Goal: Task Accomplishment & Management: Use online tool/utility

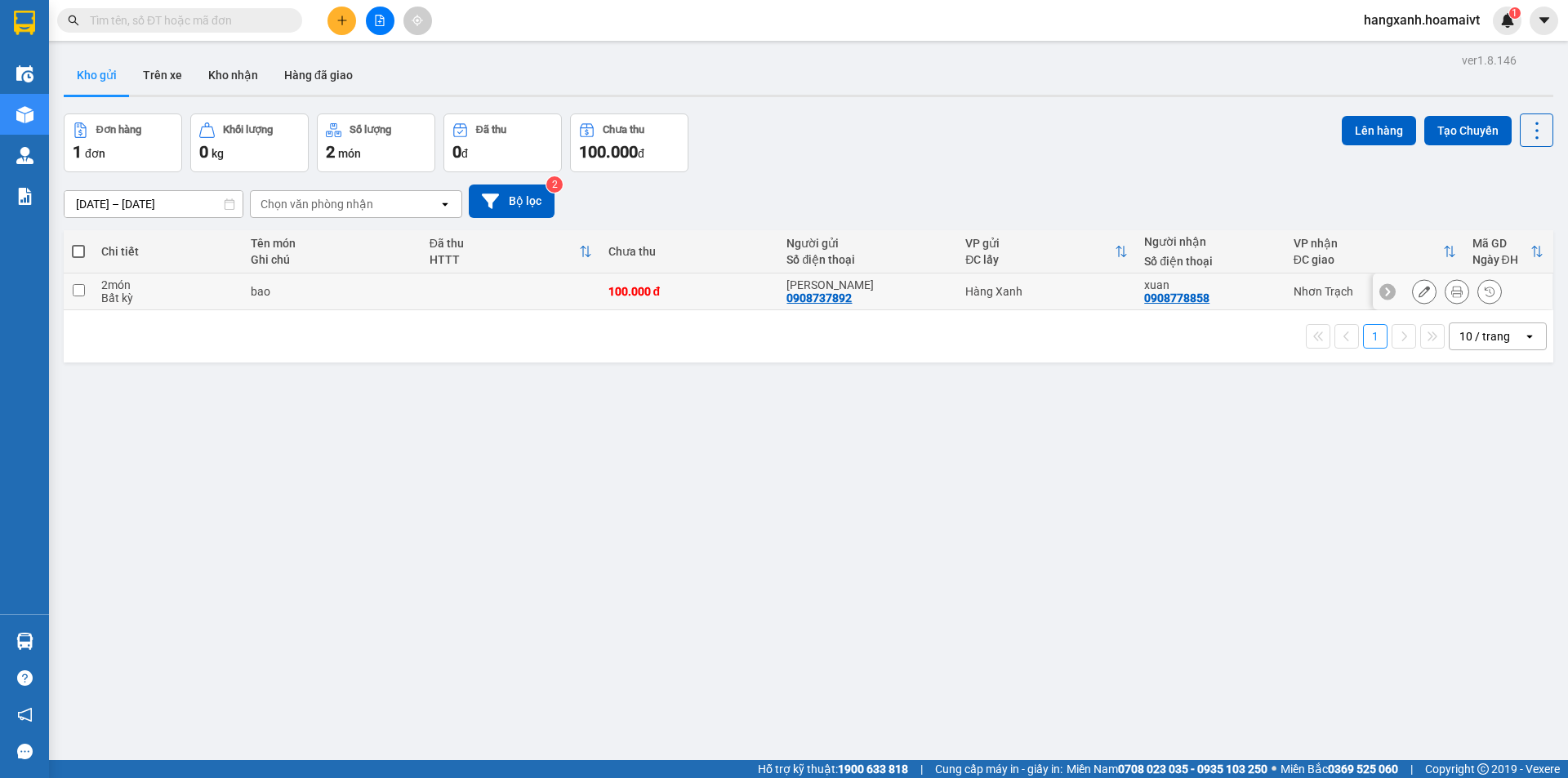
drag, startPoint x: 414, startPoint y: 301, endPoint x: 450, endPoint y: 289, distance: 37.9
click at [414, 299] on td "bao" at bounding box center [332, 292] width 179 height 36
checkbox input "true"
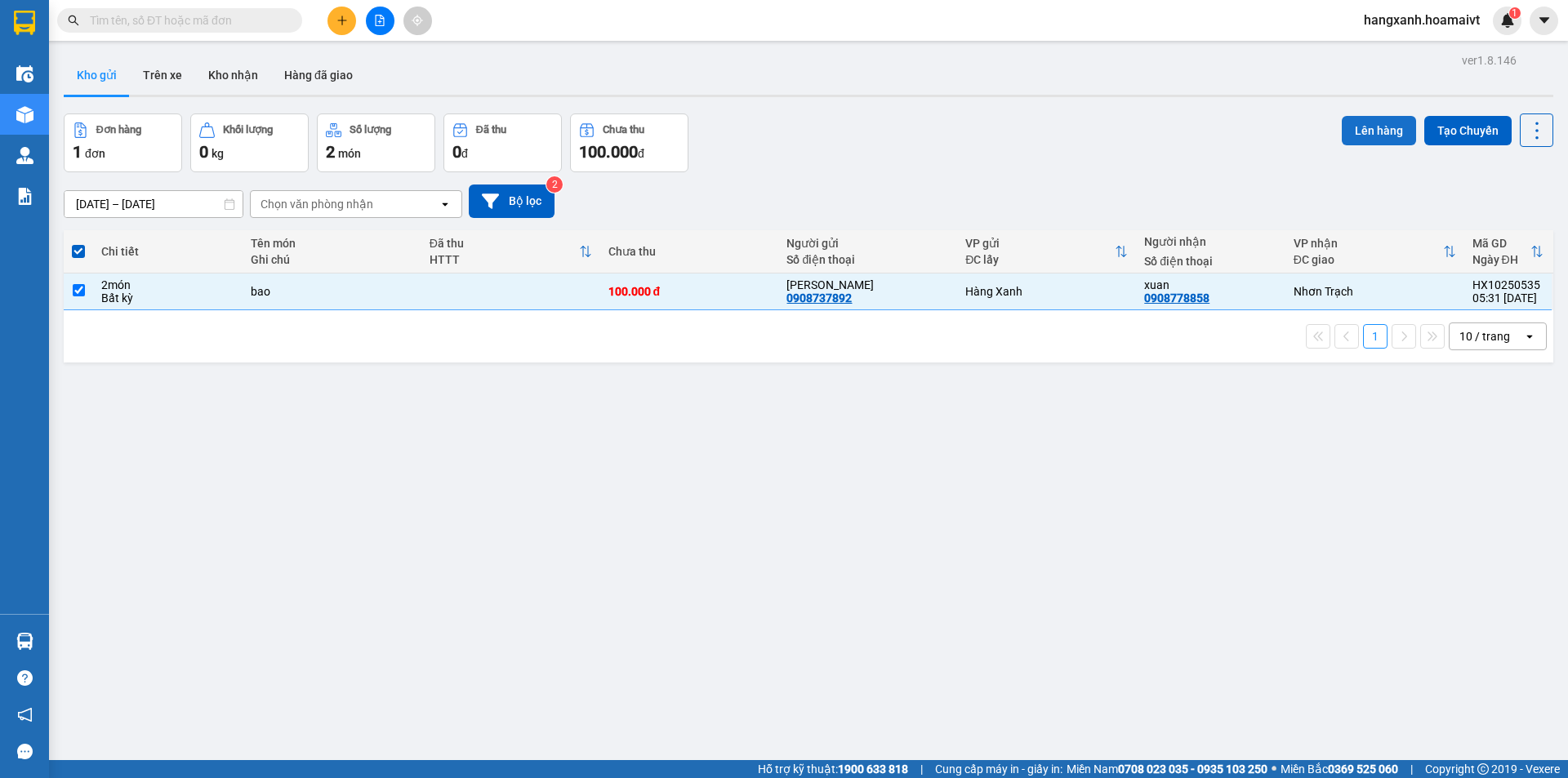
click at [1366, 136] on button "Lên hàng" at bounding box center [1380, 131] width 75 height 30
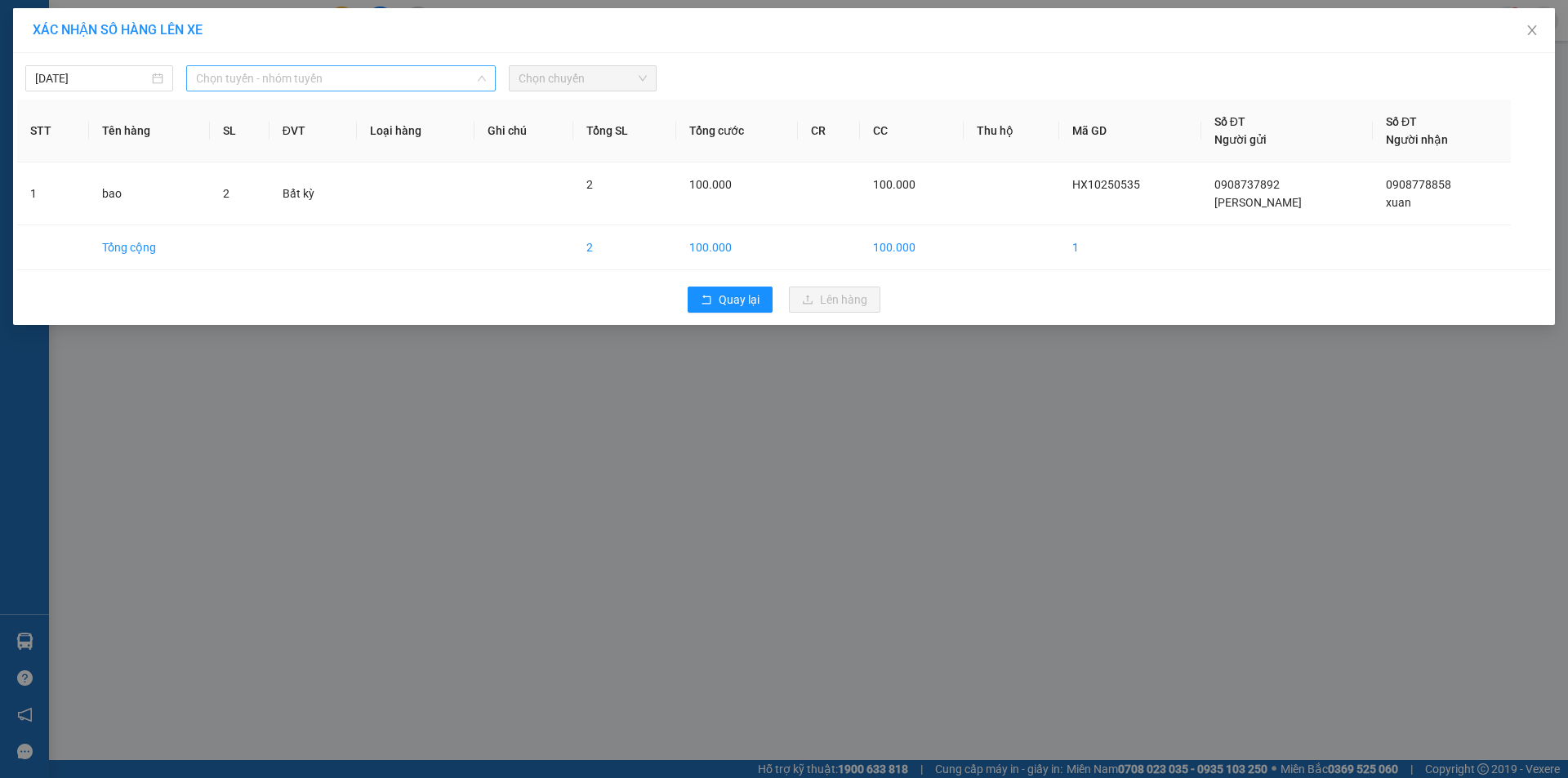
click at [267, 78] on span "Chọn tuyến - nhóm tuyến" at bounding box center [341, 78] width 290 height 25
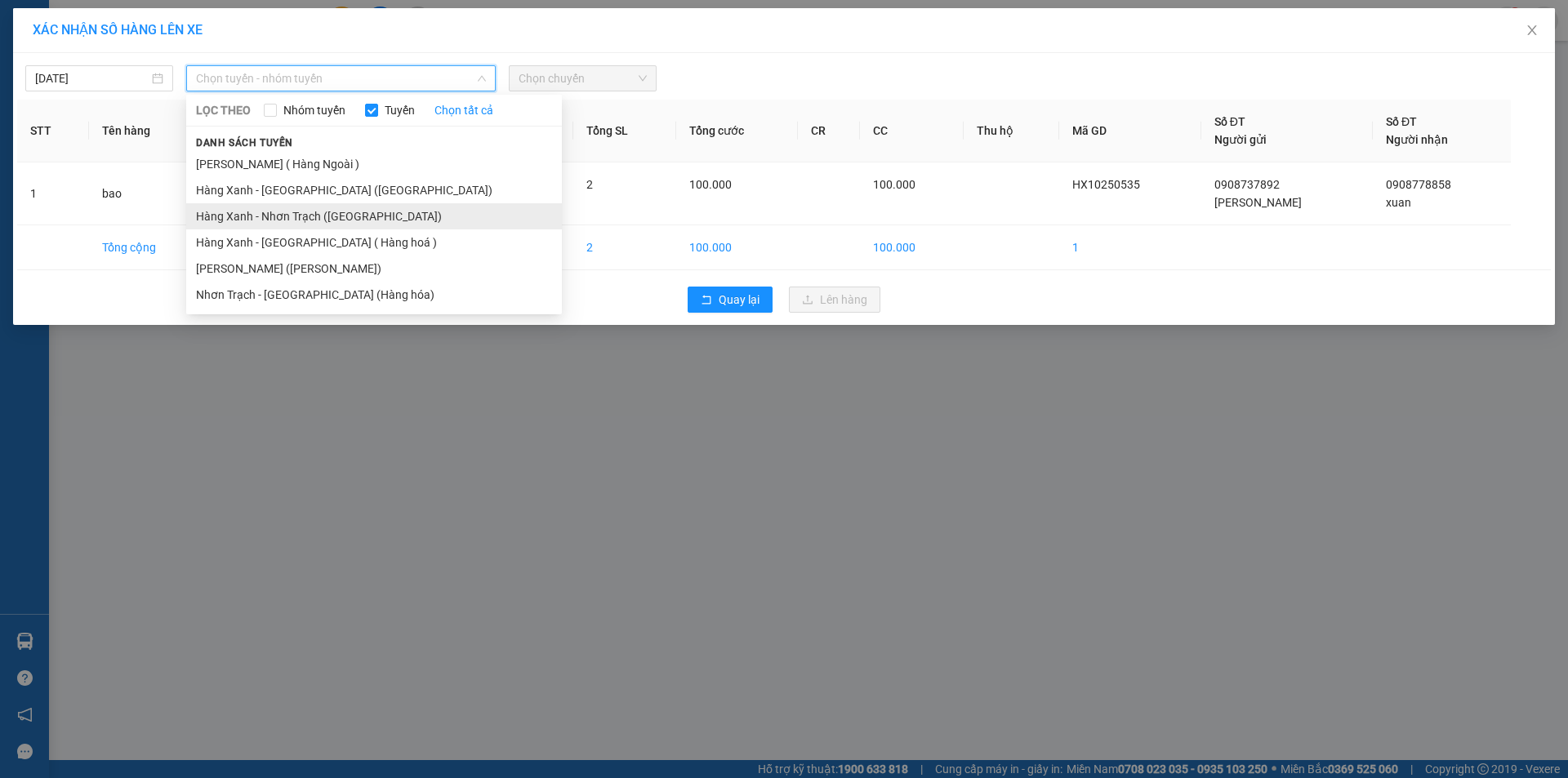
click at [307, 225] on li "Hàng Xanh - Nhơn Trạch ([GEOGRAPHIC_DATA])" at bounding box center [373, 216] width 376 height 26
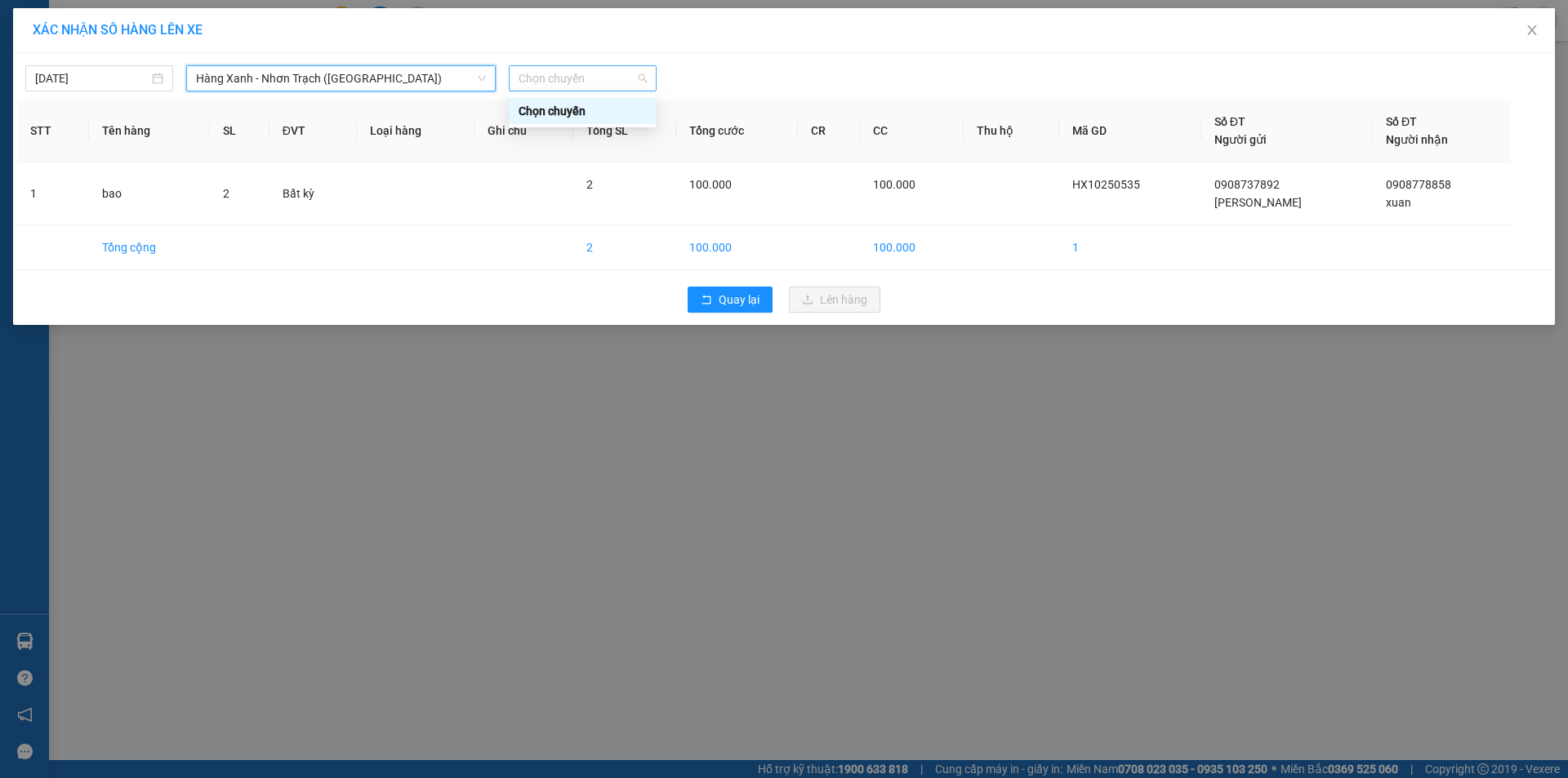
click at [567, 83] on span "Chọn chuyến" at bounding box center [582, 78] width 128 height 25
type input "0535"
click at [614, 135] on div "Thêm chuyến " 05:35 "" at bounding box center [596, 137] width 174 height 28
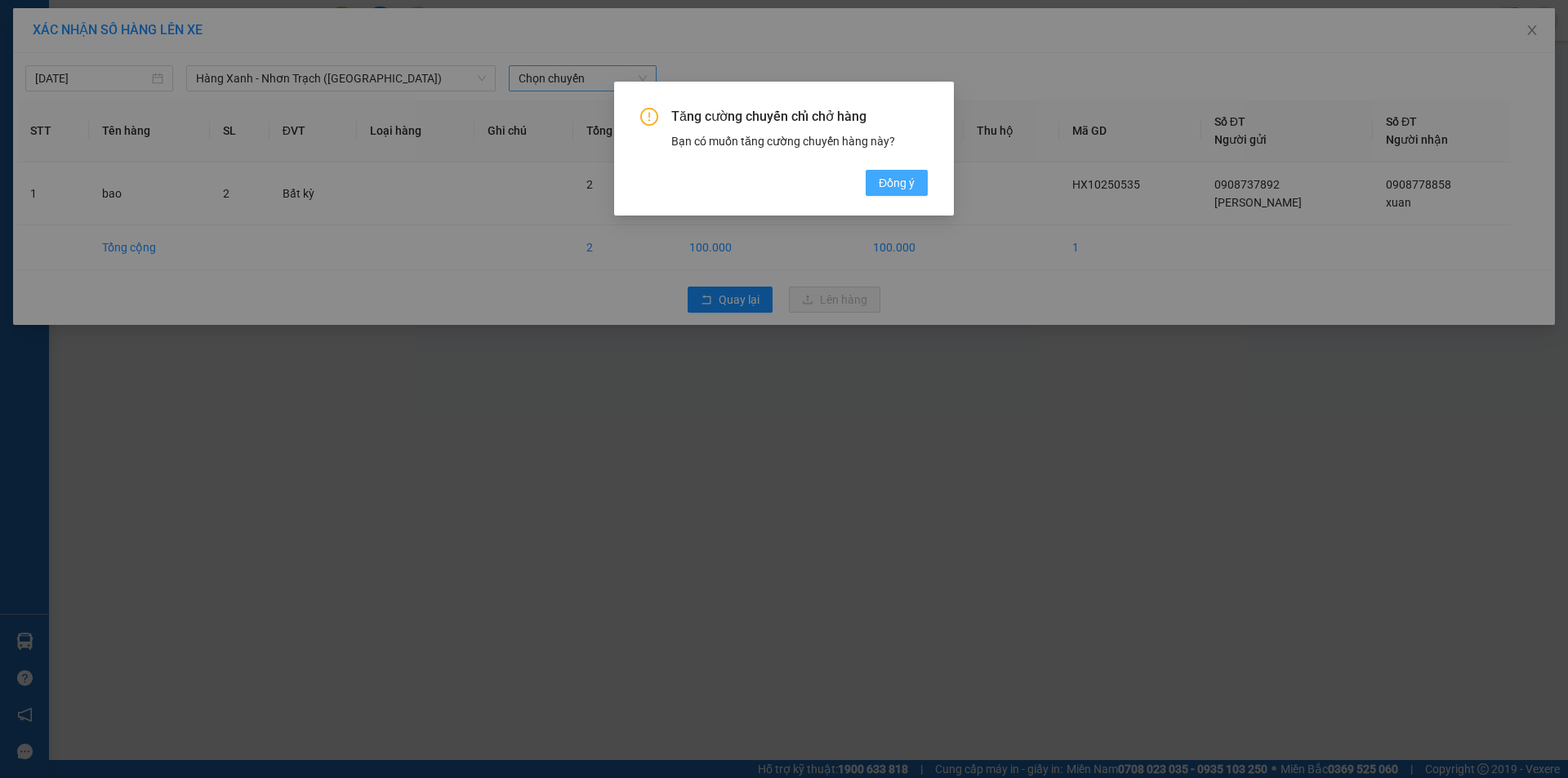
click at [909, 186] on span "Đồng ý" at bounding box center [897, 182] width 36 height 18
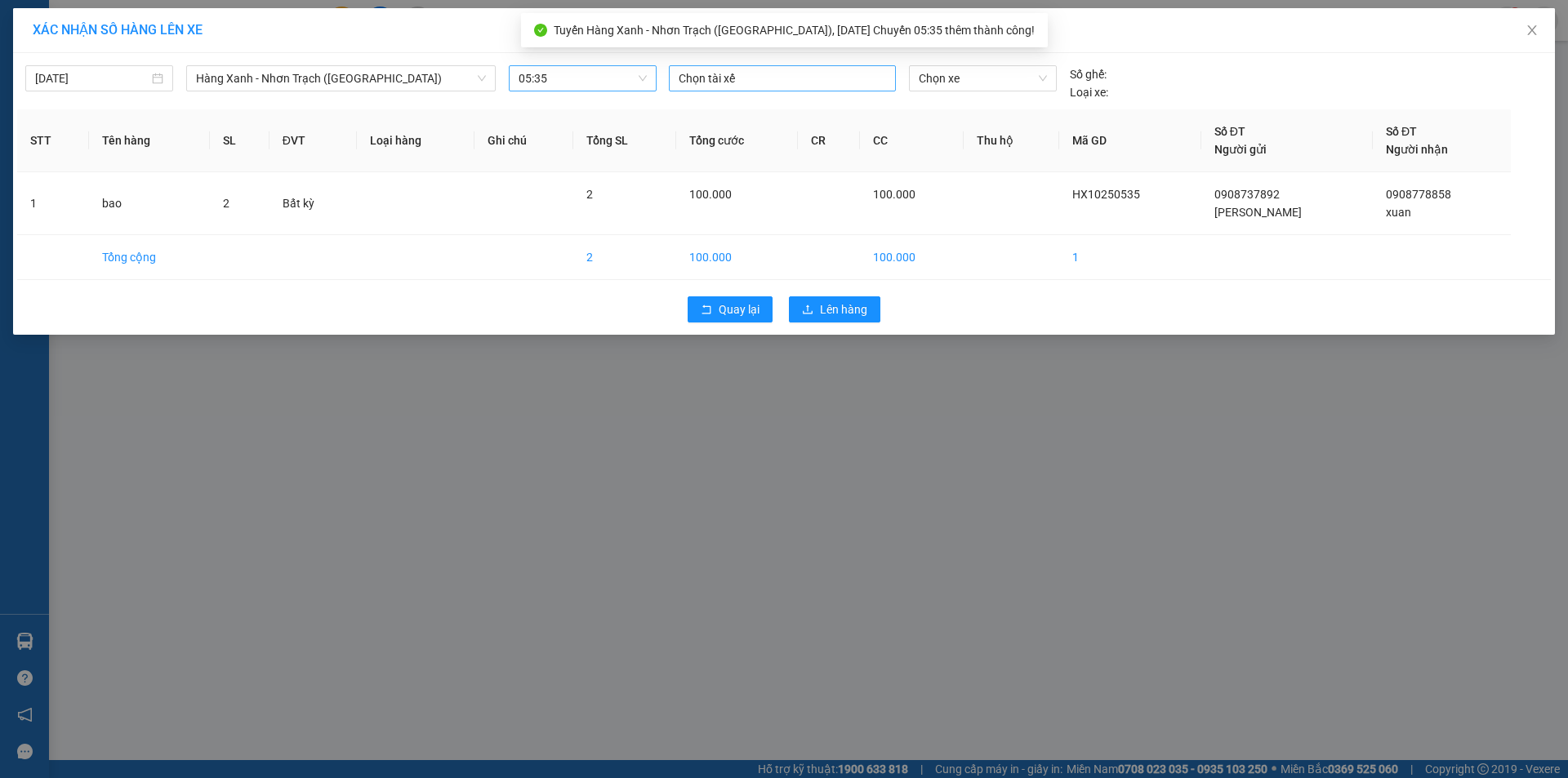
click at [772, 85] on div at bounding box center [782, 78] width 219 height 20
type input "thuan"
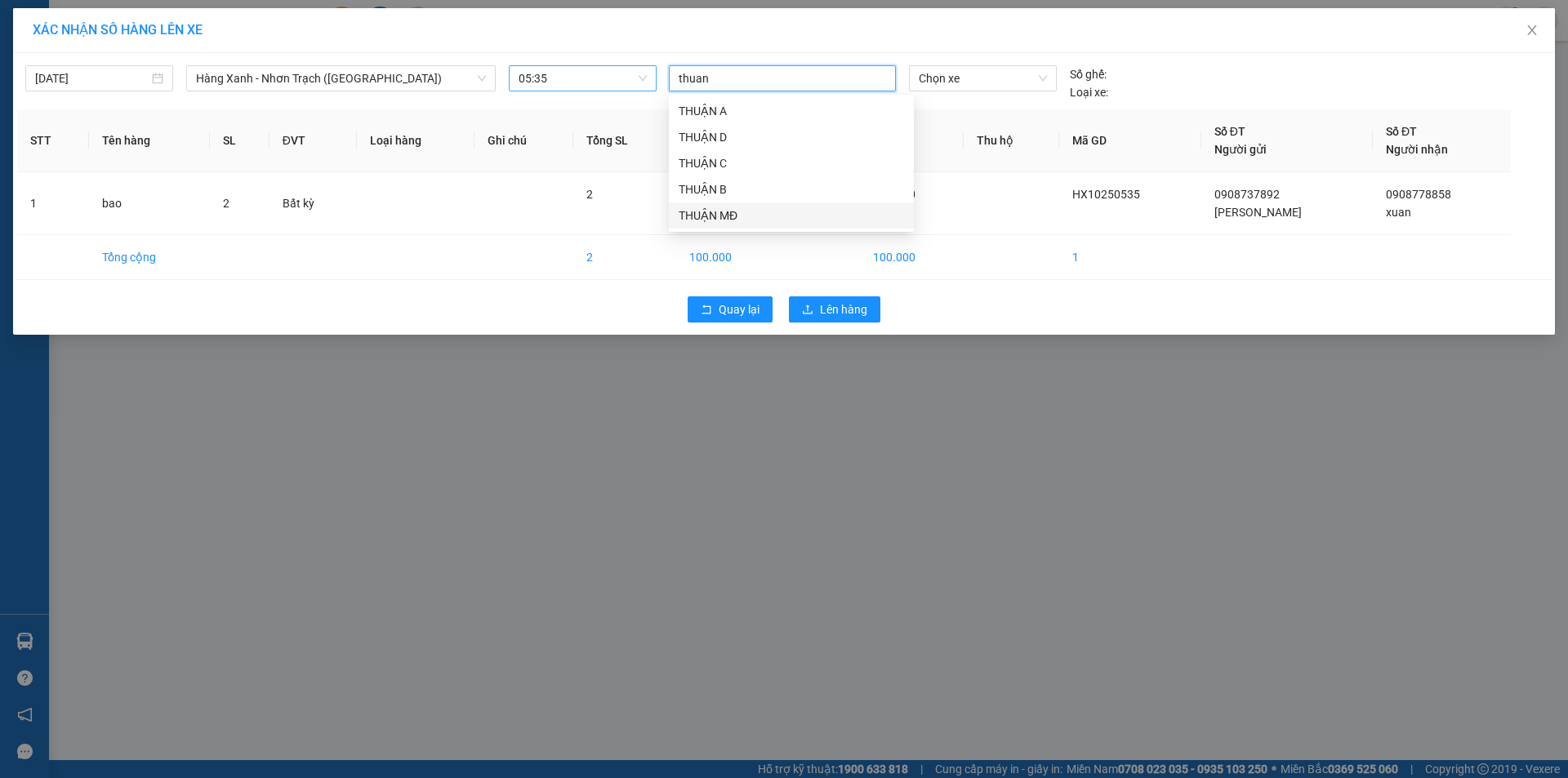
click at [711, 211] on div "THUẬN MĐ" at bounding box center [792, 215] width 226 height 18
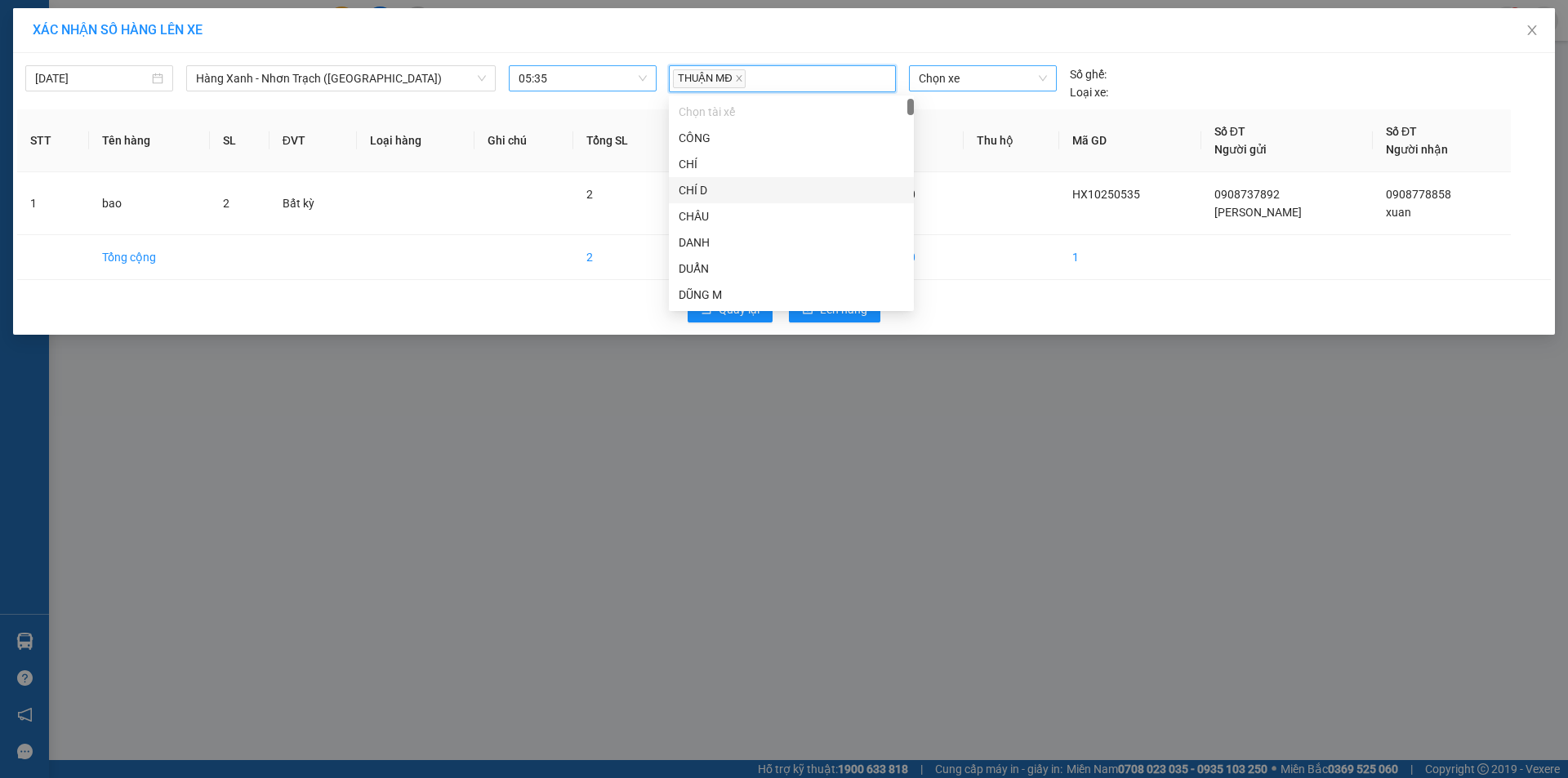
click at [1015, 73] on span "Chọn xe" at bounding box center [983, 78] width 127 height 25
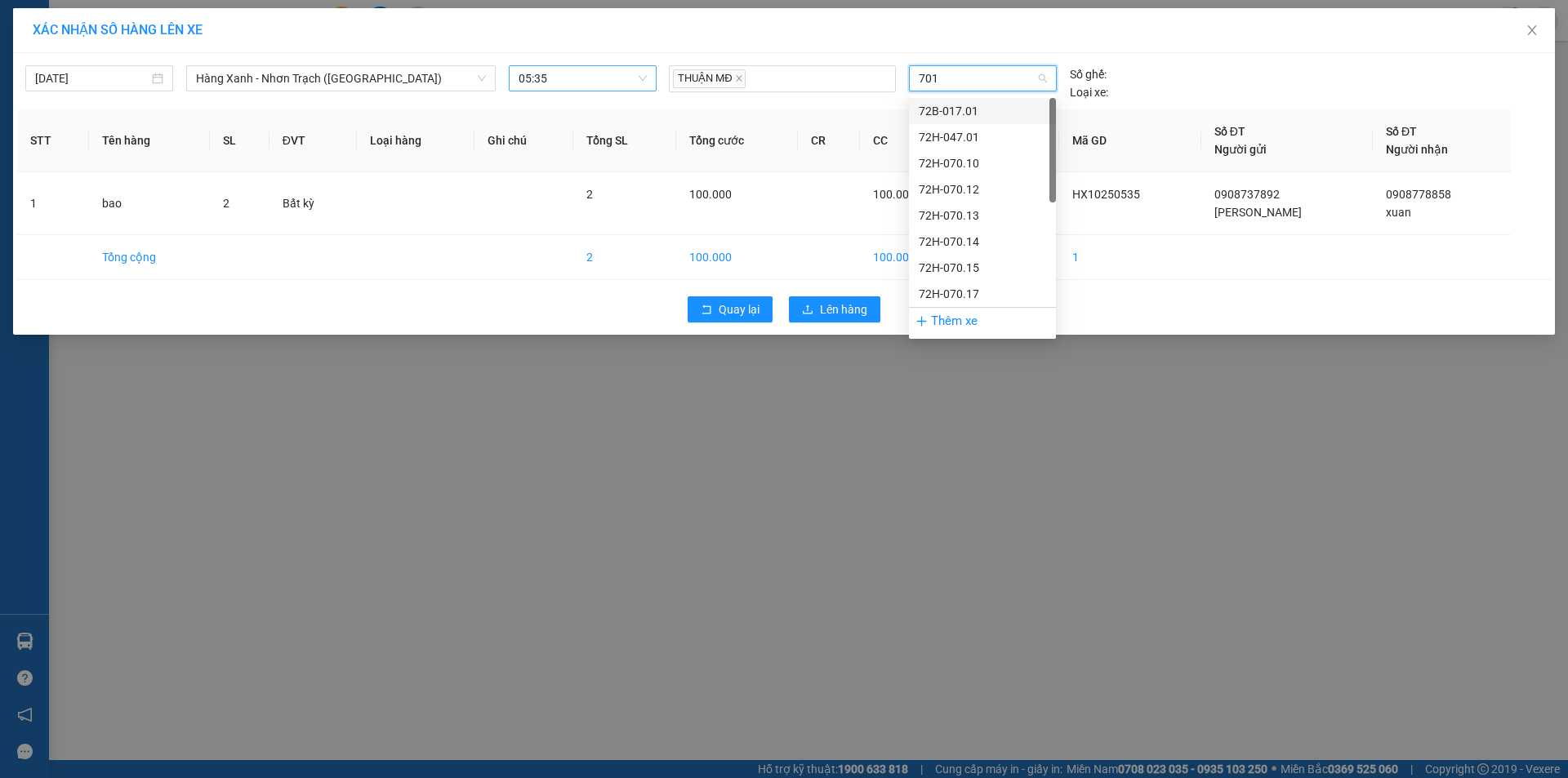
type input "7015"
click at [992, 113] on div "72H-070.15" at bounding box center [983, 110] width 127 height 18
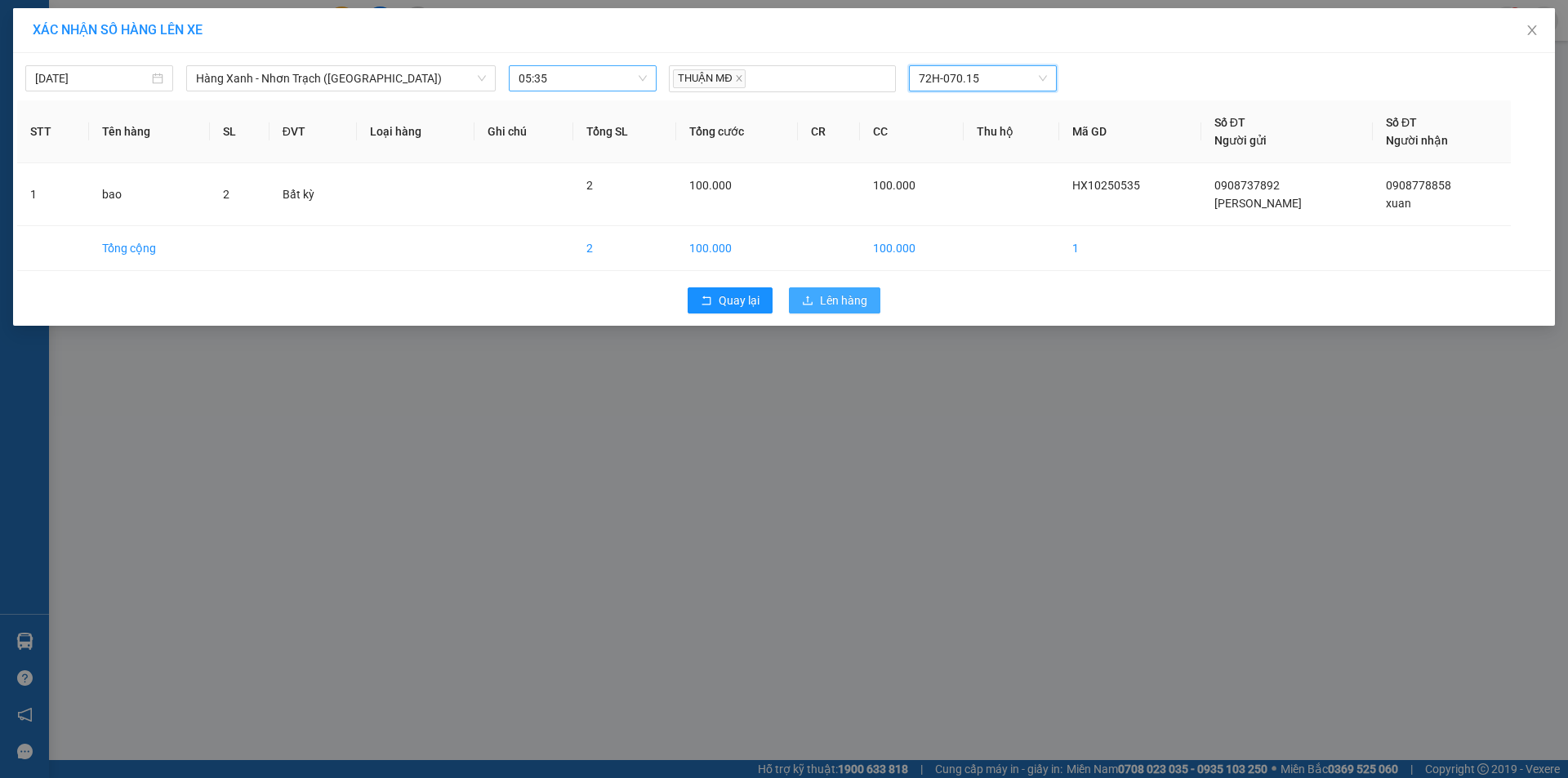
click at [847, 305] on span "Lên hàng" at bounding box center [844, 300] width 48 height 18
